Goal: Task Accomplishment & Management: Complete application form

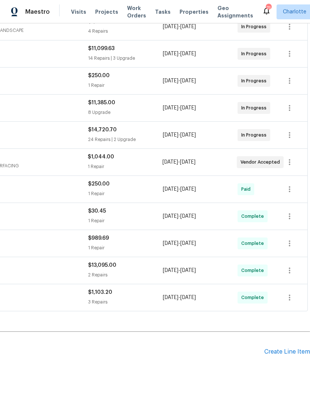
scroll to position [153, 110]
click at [289, 349] on div "Create Line Item" at bounding box center [287, 352] width 46 height 7
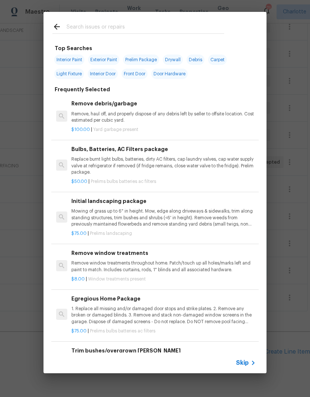
click at [82, 28] on input "text" at bounding box center [144, 27] width 157 height 11
type input "Hvac"
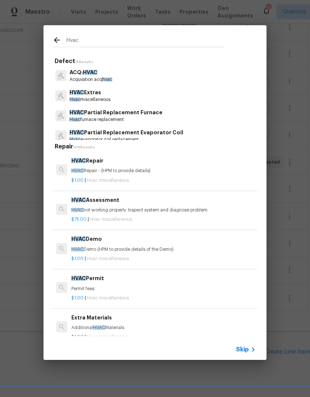
click at [92, 96] on p "HVAC Extras" at bounding box center [89, 93] width 41 height 8
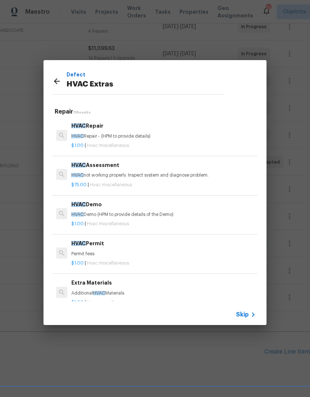
click at [198, 179] on div "$75.00 | Hvac miscellaneous" at bounding box center [163, 183] width 184 height 9
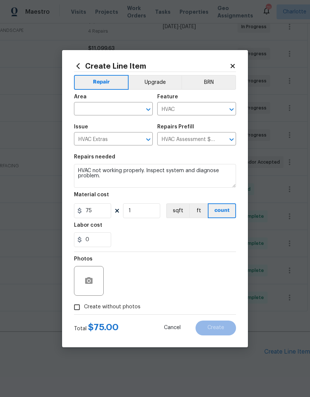
click at [94, 104] on input "text" at bounding box center [103, 110] width 58 height 12
click at [84, 150] on li "HVAC" at bounding box center [113, 156] width 79 height 12
type input "HVAC"
click at [84, 124] on h5 "Issue" at bounding box center [81, 126] width 14 height 5
click at [113, 179] on textarea "HVAC not working properly. Inspect system and diagnose problem." at bounding box center [155, 176] width 162 height 24
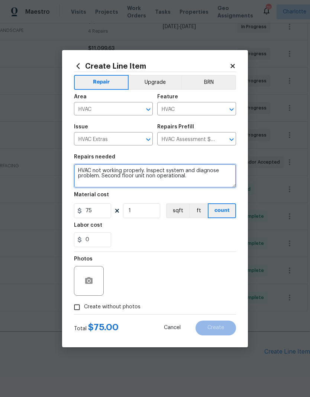
click at [78, 169] on textarea "HVAC not working properly. Inspect system and diagnose problem. Second floor un…" at bounding box center [155, 176] width 162 height 24
click at [85, 185] on textarea "1) HVAC not working properly. Inspect system and diagnose problem. Second floor…" at bounding box center [155, 176] width 162 height 24
type textarea "1) HVAC not working properly. Inspect system and diagnose problem. Second floor…"
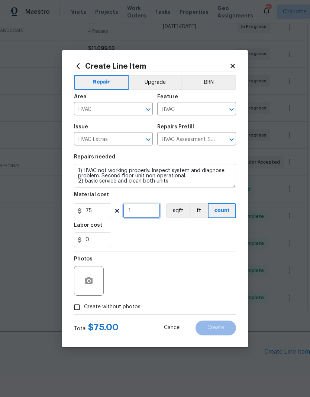
click at [138, 214] on input "1" at bounding box center [141, 211] width 37 height 15
click at [137, 238] on div "0" at bounding box center [155, 240] width 162 height 15
click at [84, 285] on button "button" at bounding box center [89, 281] width 18 height 18
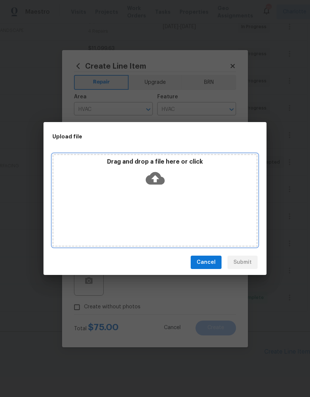
click at [98, 205] on div "Drag and drop a file here or click" at bounding box center [154, 200] width 205 height 93
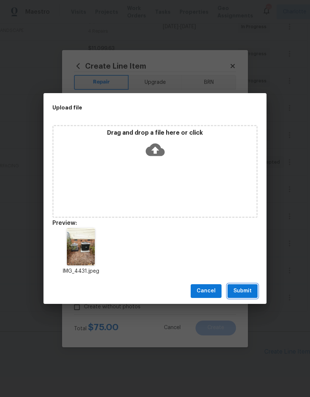
click at [247, 286] on button "Submit" at bounding box center [242, 292] width 30 height 14
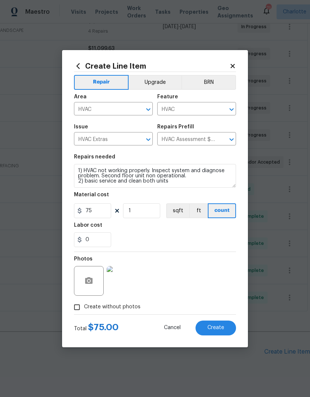
click at [220, 328] on span "Create" at bounding box center [215, 328] width 17 height 6
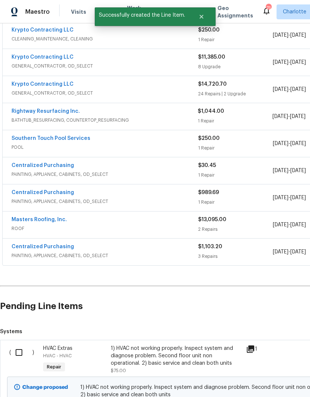
scroll to position [198, 0]
click at [25, 345] on input "checkbox" at bounding box center [21, 353] width 21 height 16
checkbox input "true"
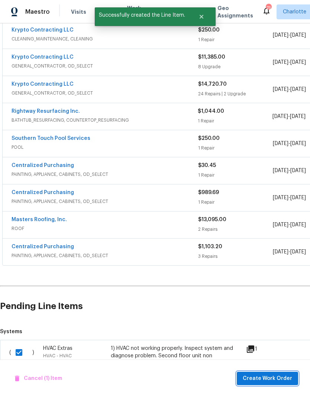
click at [273, 380] on span "Create Work Order" at bounding box center [267, 378] width 49 height 9
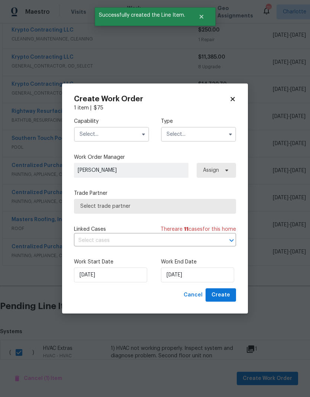
click at [128, 137] on input "text" at bounding box center [111, 134] width 75 height 15
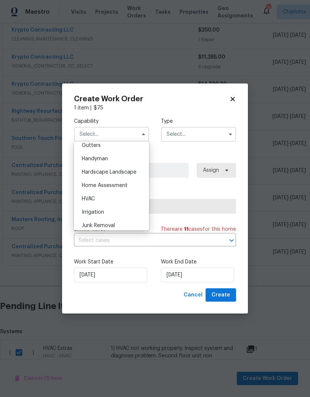
scroll to position [400, 0]
click at [120, 198] on div "HVAC" at bounding box center [111, 198] width 71 height 13
type input "HVAC"
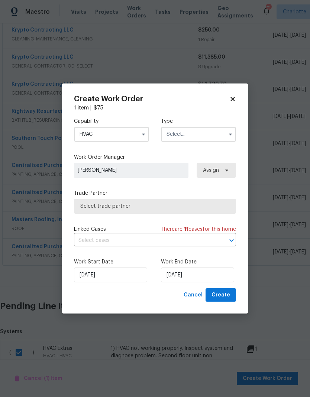
click at [210, 130] on input "text" at bounding box center [198, 134] width 75 height 15
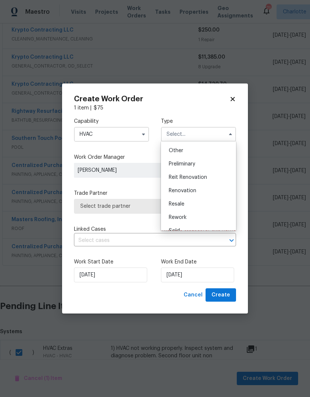
scroll to position [148, 0]
click at [204, 189] on div "Renovation" at bounding box center [198, 189] width 71 height 13
type input "Renovation"
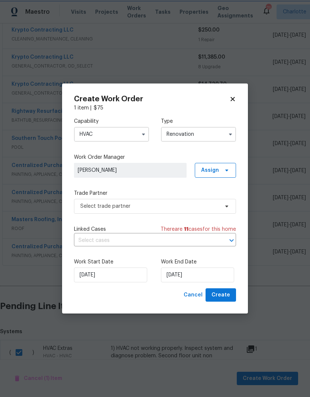
scroll to position [0, 0]
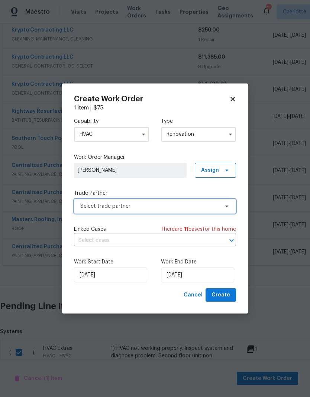
click at [228, 209] on span "Select trade partner" at bounding box center [155, 206] width 162 height 15
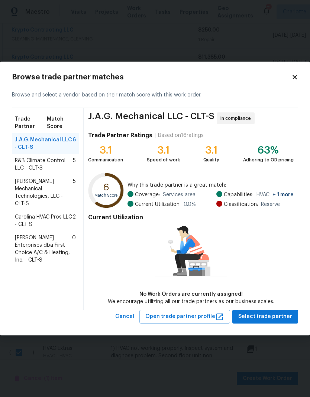
click at [27, 214] on span "Carolina HVAC Pros LLC - CLT-S" at bounding box center [44, 221] width 58 height 15
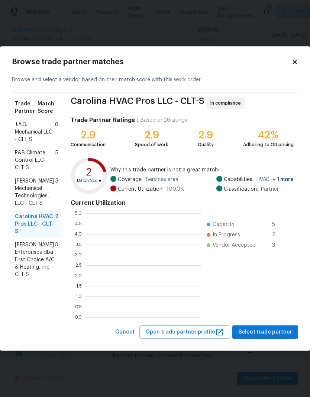
scroll to position [104, 115]
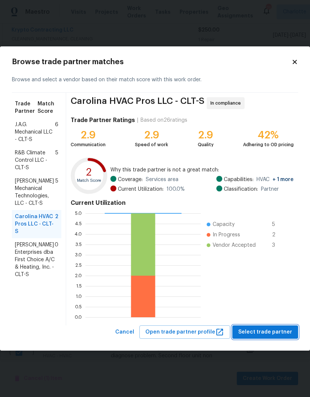
click at [276, 331] on span "Select trade partner" at bounding box center [265, 332] width 54 height 9
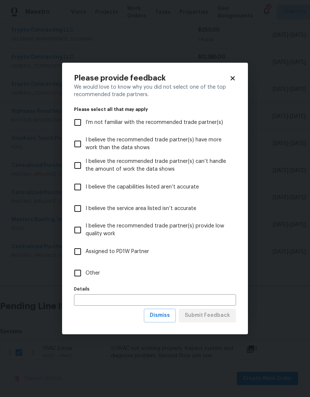
click at [81, 276] on input "Other" at bounding box center [78, 274] width 16 height 16
checkbox input "true"
click at [221, 314] on span "Submit Feedback" at bounding box center [207, 315] width 45 height 9
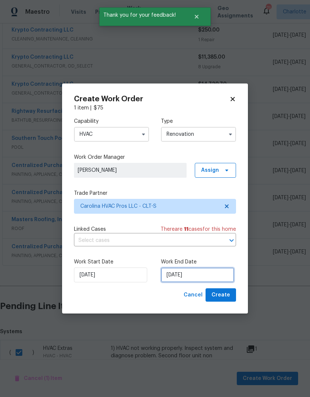
click at [217, 283] on input "[DATE]" at bounding box center [197, 275] width 73 height 15
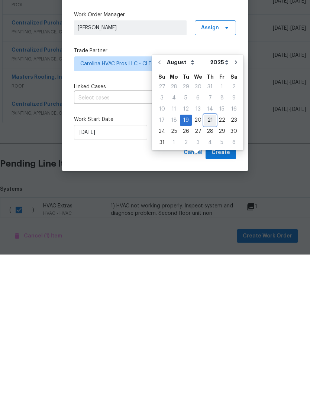
click at [208, 258] on div "21" at bounding box center [210, 263] width 12 height 10
type input "[DATE]"
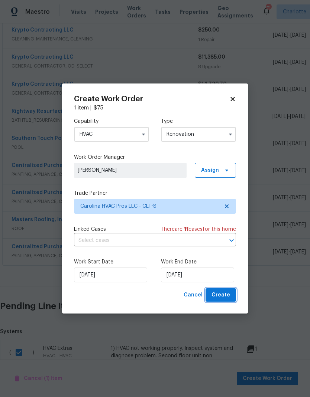
click at [228, 293] on span "Create" at bounding box center [220, 295] width 19 height 9
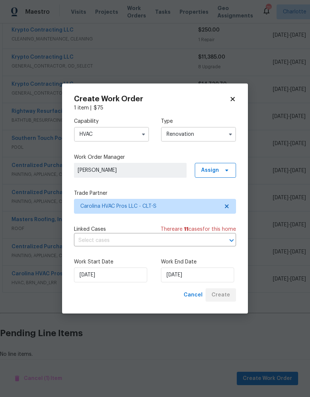
scroll to position [180, 0]
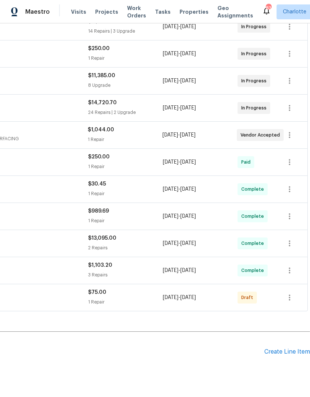
scroll to position [180, 110]
click at [289, 296] on icon "button" at bounding box center [289, 297] width 9 height 9
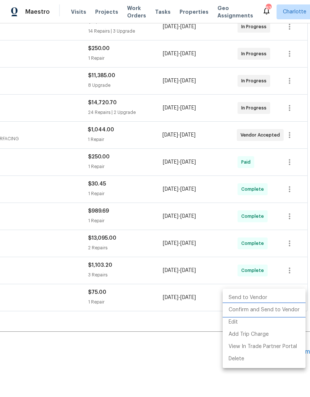
click at [280, 306] on li "Confirm and Send to Vendor" at bounding box center [263, 310] width 83 height 12
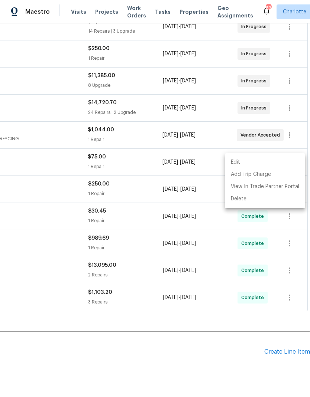
click at [174, 364] on div at bounding box center [155, 198] width 310 height 397
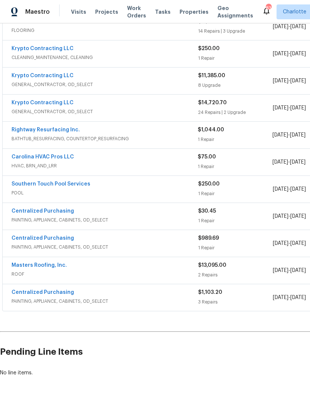
scroll to position [180, 0]
click at [23, 155] on link "Carolina HVAC Pros LLC" at bounding box center [43, 157] width 62 height 5
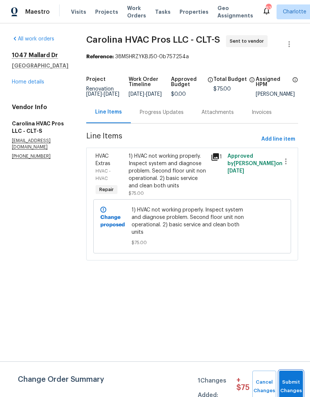
click at [288, 385] on span "Submit Changes" at bounding box center [291, 386] width 16 height 17
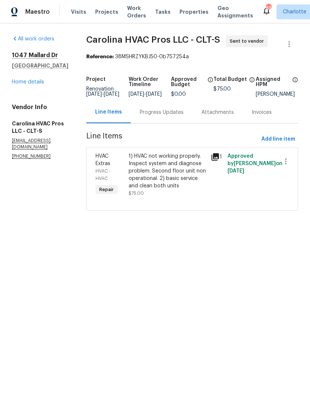
click at [170, 116] on div "Progress Updates" at bounding box center [162, 112] width 44 height 7
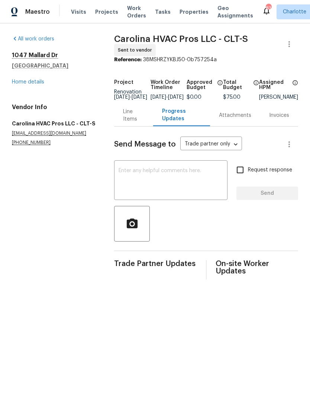
click at [156, 180] on textarea at bounding box center [170, 181] width 104 height 26
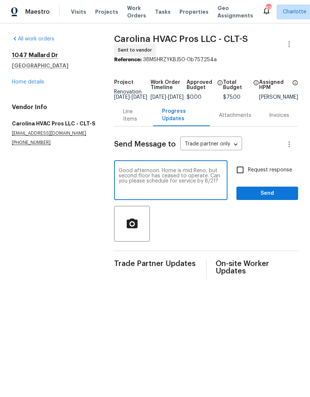
type textarea "Good afternoon. Home is mid Reno, but second floor has ceased to operate. Can y…"
click at [244, 175] on input "Request response" at bounding box center [240, 170] width 16 height 16
checkbox input "true"
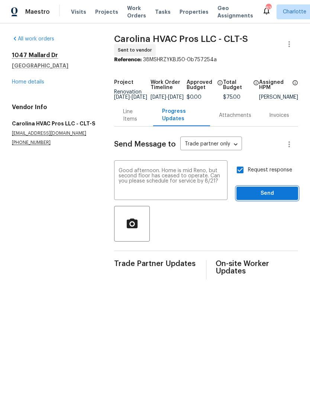
click at [277, 197] on span "Send" at bounding box center [267, 193] width 50 height 9
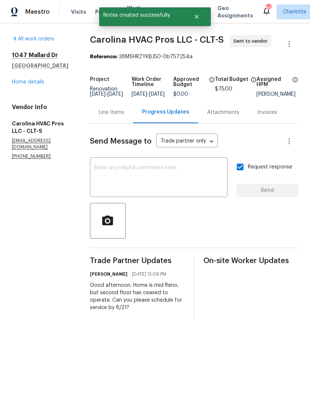
click at [32, 84] on link "Home details" at bounding box center [28, 81] width 32 height 5
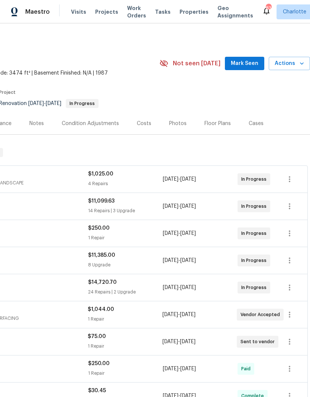
scroll to position [0, 110]
click at [250, 65] on span "Mark Seen" at bounding box center [244, 63] width 27 height 9
